Goal: Obtain resource: Obtain resource

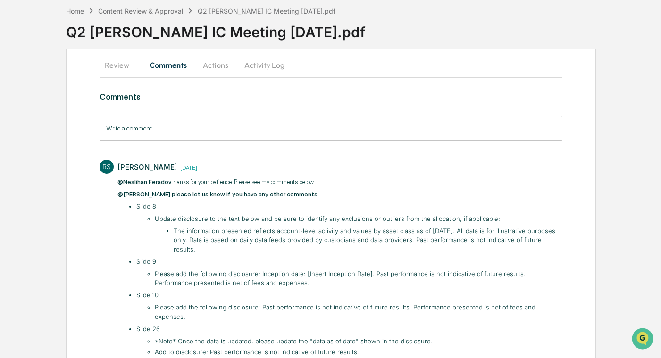
click at [262, 241] on li "The information presented reflects account-level activity and values by asset c…" at bounding box center [368, 241] width 389 height 28
drag, startPoint x: 174, startPoint y: 232, endPoint x: 530, endPoint y: 235, distance: 356.0
click at [564, 242] on div "Review Comments Actions Activity Log Comments Write a comment... Write a commen…" at bounding box center [331, 224] width 530 height 350
copy li "The information presented reflects account-level activity and values by asset c…"
click at [214, 68] on button "Actions" at bounding box center [215, 65] width 42 height 23
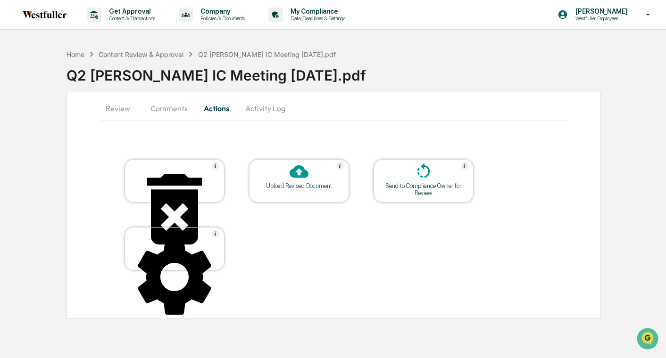
drag, startPoint x: 236, startPoint y: 108, endPoint x: 251, endPoint y: 108, distance: 15.1
click at [238, 108] on button "Activity Log" at bounding box center [265, 108] width 55 height 23
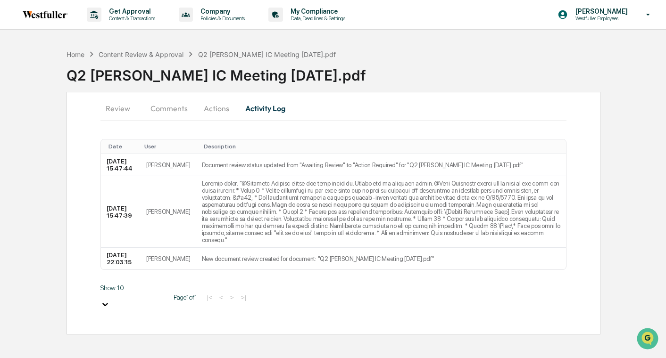
click at [251, 108] on button "Activity Log" at bounding box center [265, 108] width 55 height 23
click at [132, 108] on button "Review" at bounding box center [121, 108] width 42 height 23
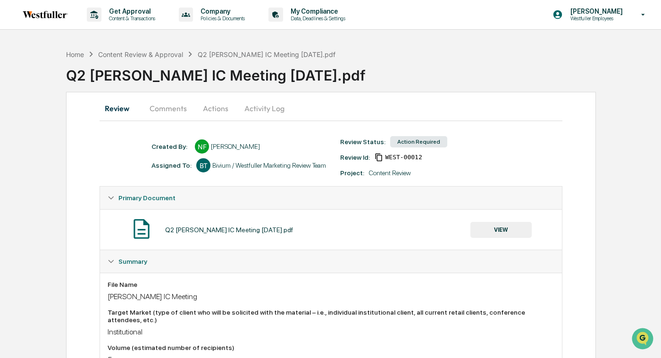
click at [510, 227] on button "VIEW" at bounding box center [500, 230] width 61 height 16
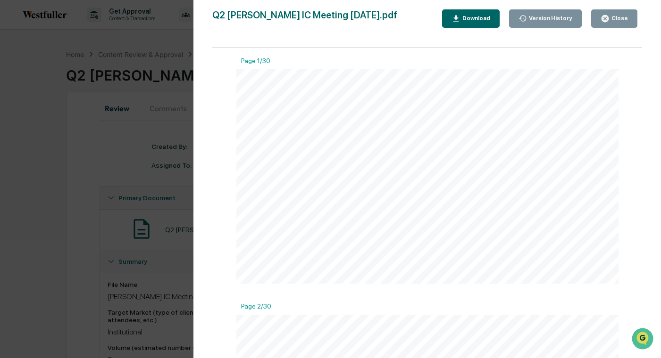
click at [471, 20] on div "Download" at bounding box center [475, 18] width 30 height 7
click at [182, 193] on div "Version History [DATE] 10:03 PM Neslihan Feradov Q2 [PERSON_NAME] IC Meeting [D…" at bounding box center [330, 179] width 661 height 358
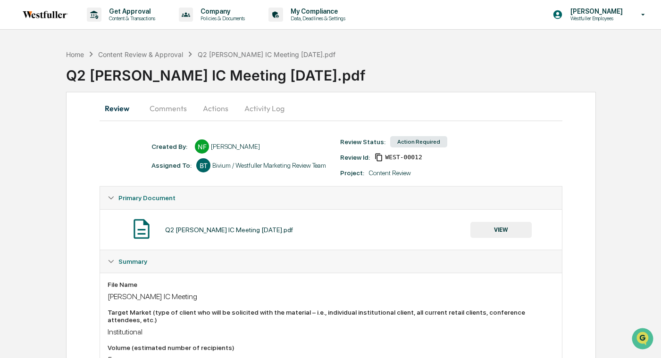
click at [168, 107] on button "Comments" at bounding box center [168, 108] width 52 height 23
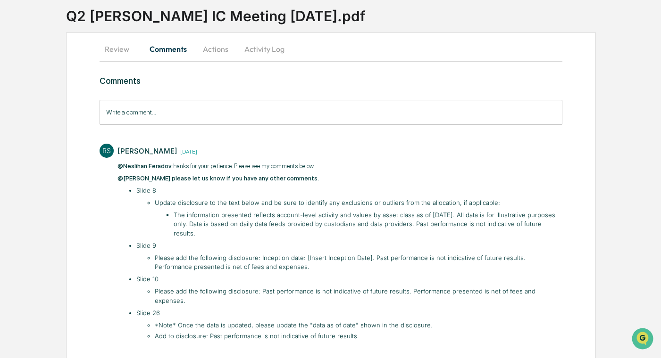
scroll to position [65, 0]
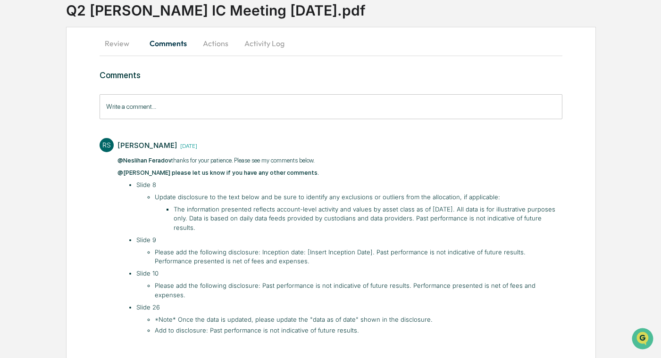
click at [249, 248] on li "Please add the following disclosure: Inception date: [Insert Inception Date]. P…" at bounding box center [358, 257] width 407 height 18
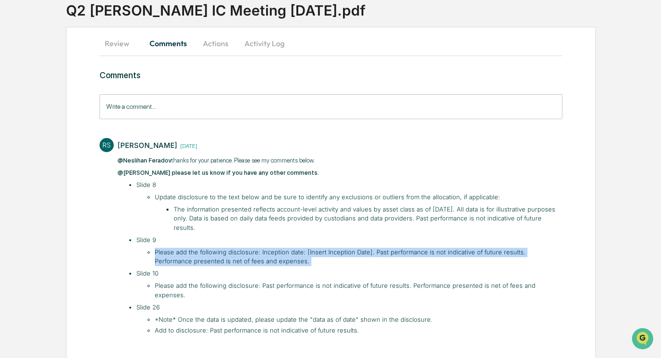
click at [249, 248] on li "Please add the following disclosure: Inception date: [Insert Inception Date]. P…" at bounding box center [358, 257] width 407 height 18
click at [257, 250] on li "Please add the following disclosure: Inception date: [Insert Inception Date]. P…" at bounding box center [358, 257] width 407 height 18
drag, startPoint x: 258, startPoint y: 243, endPoint x: 272, endPoint y: 257, distance: 19.3
click at [272, 257] on ul "Slide 8 Update disclosure to the text below and be sure to identify any exclusi…" at bounding box center [344, 258] width 435 height 155
copy li "Inception date: [Insert Inception Date]. Past performance is not indicative of …"
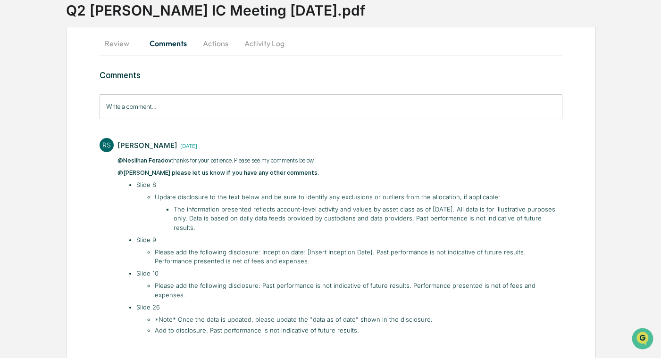
click at [313, 315] on li "*Note* Once the data is updated, please update the "data as of date" shown in t…" at bounding box center [358, 319] width 407 height 9
click at [222, 326] on li "Add to disclosure: Past performance is not indicative of future results." at bounding box center [358, 330] width 407 height 9
click at [120, 41] on button "Review" at bounding box center [120, 43] width 42 height 23
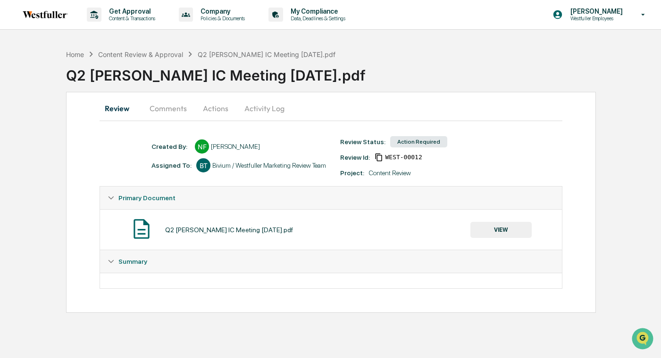
scroll to position [0, 0]
click at [505, 228] on button "VIEW" at bounding box center [504, 230] width 61 height 16
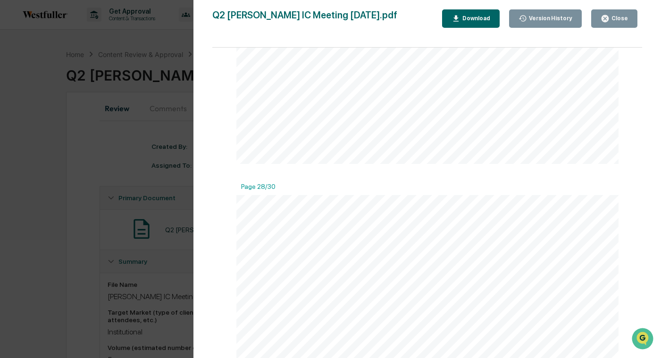
scroll to position [6455, 0]
click at [611, 21] on div "Close" at bounding box center [618, 18] width 18 height 7
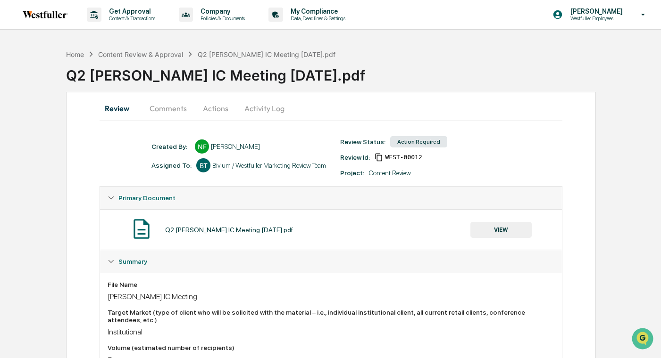
click at [586, 64] on div "Q2 [PERSON_NAME] IC Meeting [DATE].pdf" at bounding box center [363, 71] width 595 height 25
click at [267, 110] on button "Activity Log" at bounding box center [264, 108] width 55 height 23
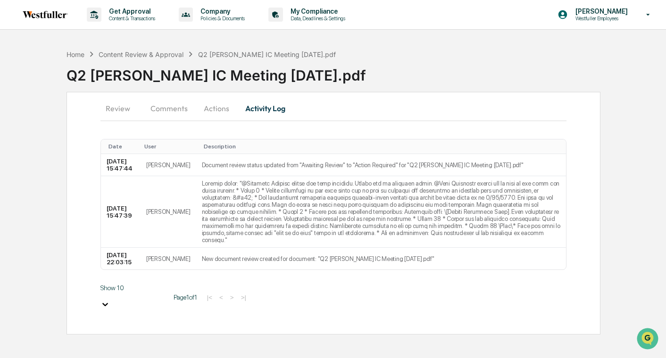
click at [216, 108] on button "Actions" at bounding box center [216, 108] width 42 height 23
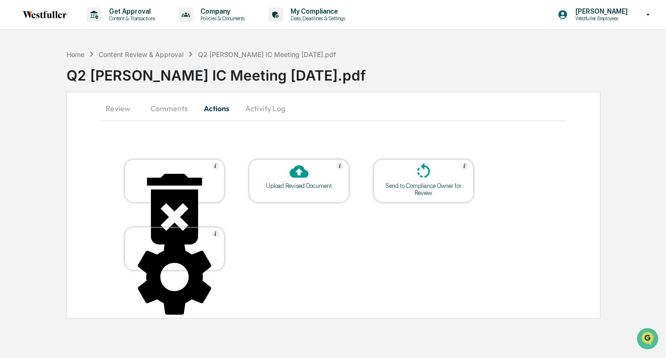
click at [313, 179] on div at bounding box center [299, 172] width 94 height 20
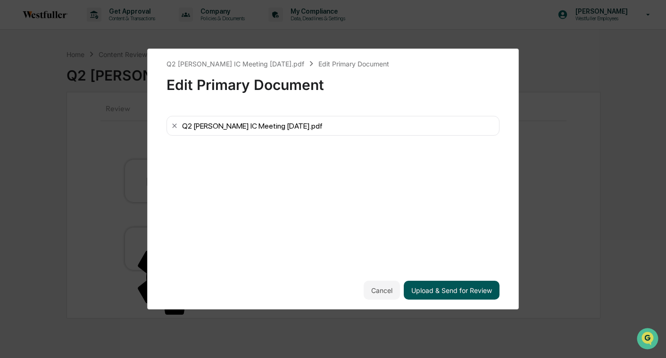
click at [450, 282] on button "Upload & Send for Review" at bounding box center [452, 290] width 96 height 19
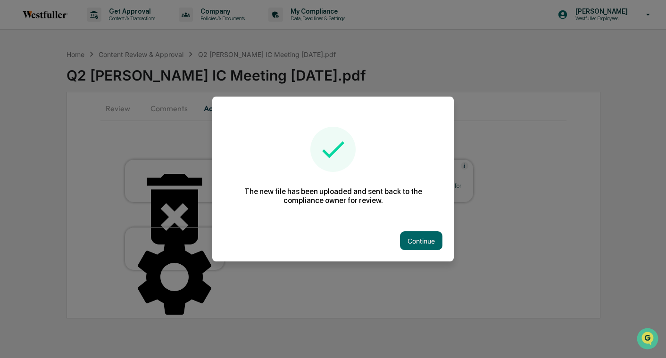
drag, startPoint x: 427, startPoint y: 241, endPoint x: 415, endPoint y: 241, distance: 12.3
click at [427, 241] on button "Continue" at bounding box center [421, 241] width 42 height 19
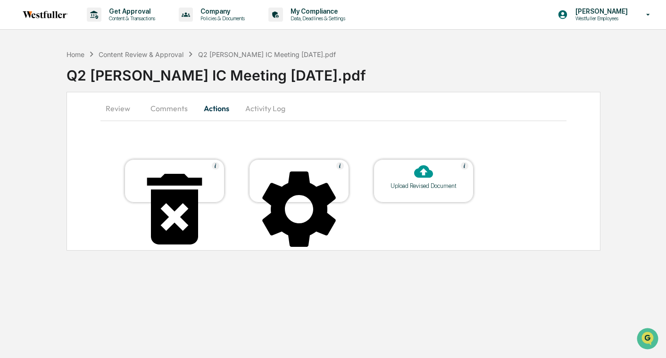
click at [175, 116] on button "Comments" at bounding box center [169, 108] width 52 height 23
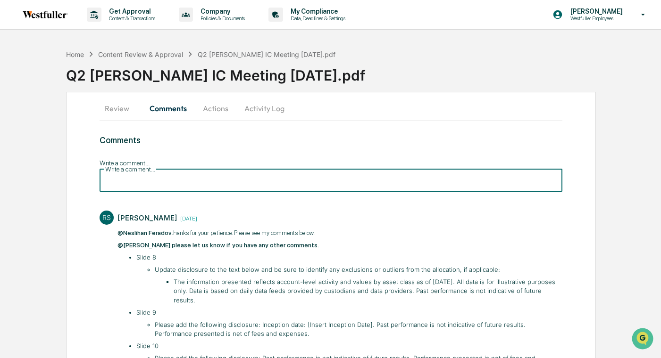
click at [166, 168] on input "Write a comment..." at bounding box center [330, 179] width 463 height 25
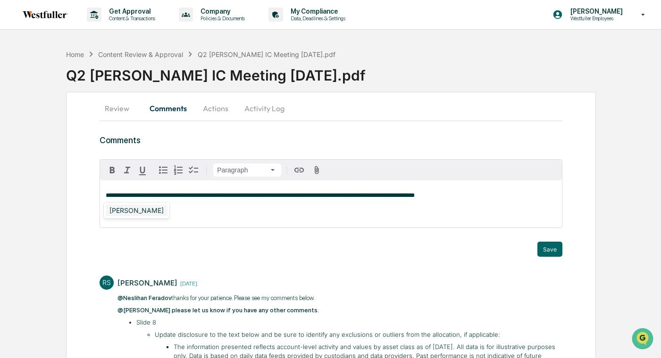
click at [132, 213] on div "[PERSON_NAME]" at bounding box center [137, 211] width 62 height 12
click at [118, 207] on div "[PERSON_NAME]" at bounding box center [137, 211] width 62 height 12
click at [388, 196] on span "**********" at bounding box center [253, 195] width 295 height 6
click at [543, 252] on button "Save" at bounding box center [549, 249] width 25 height 15
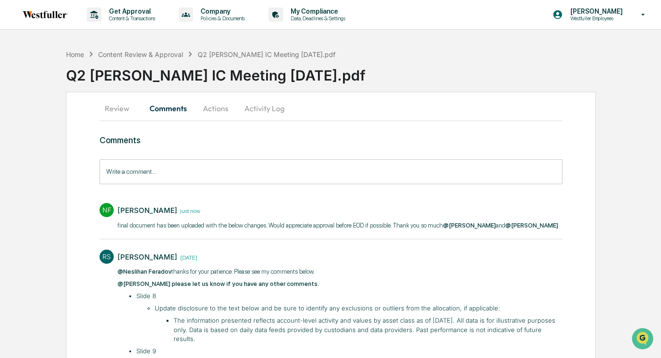
click at [278, 112] on button "Activity Log" at bounding box center [264, 108] width 55 height 23
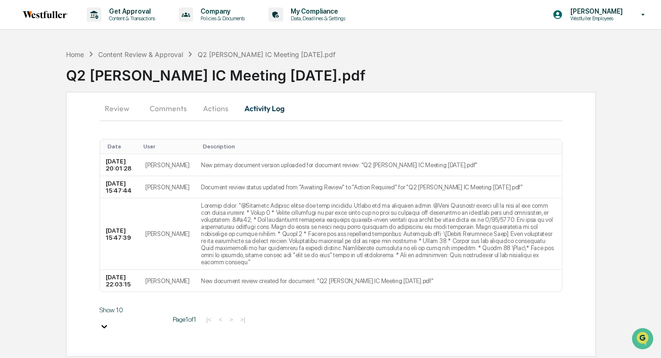
click at [231, 105] on button "Actions" at bounding box center [215, 108] width 42 height 23
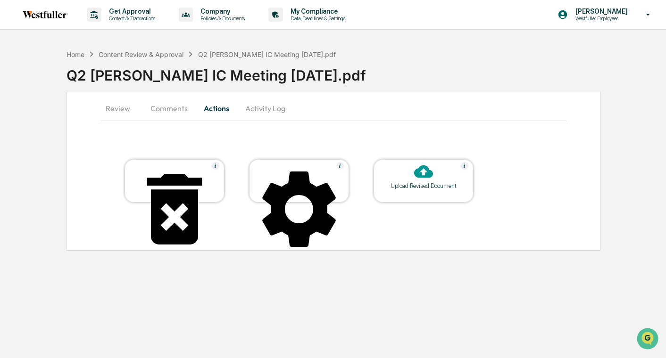
click at [185, 108] on button "Comments" at bounding box center [169, 108] width 52 height 23
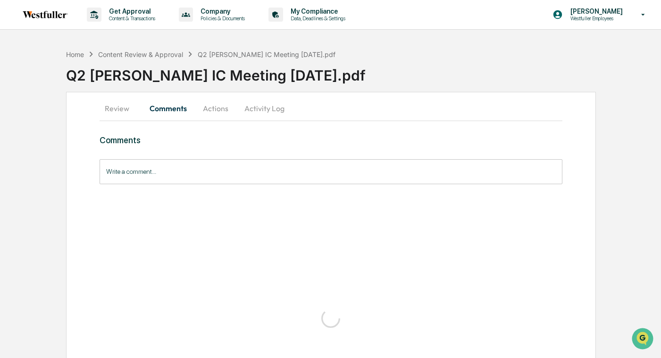
click at [115, 109] on button "Review" at bounding box center [120, 108] width 42 height 23
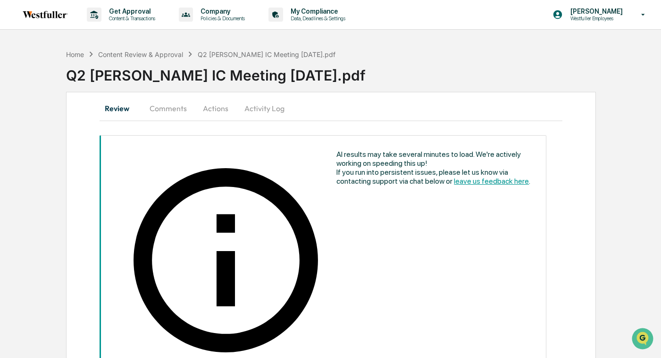
scroll to position [114, 0]
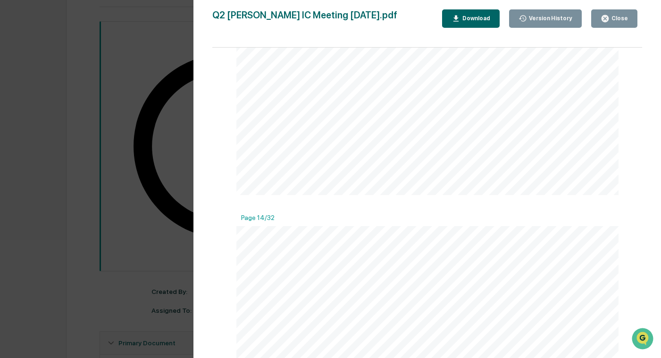
scroll to position [3173, 0]
click at [176, 70] on div "Version History [DATE] 08:01 PM Neslihan Feradov [DATE] 10:03 PM Neslihan Ferad…" at bounding box center [330, 179] width 661 height 358
